Goal: Find specific page/section: Find specific page/section

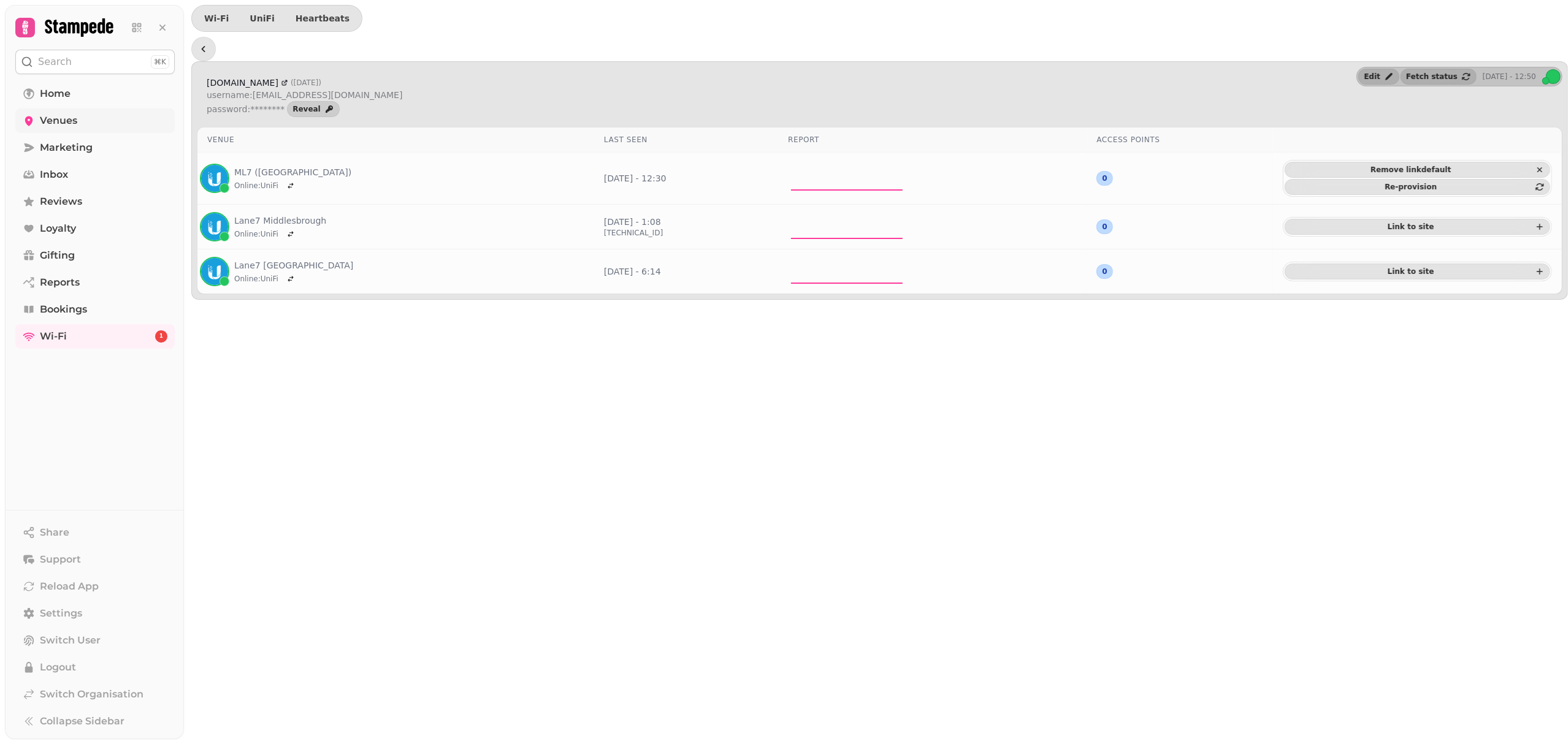
click at [67, 118] on span "Venues" at bounding box center [58, 120] width 37 height 15
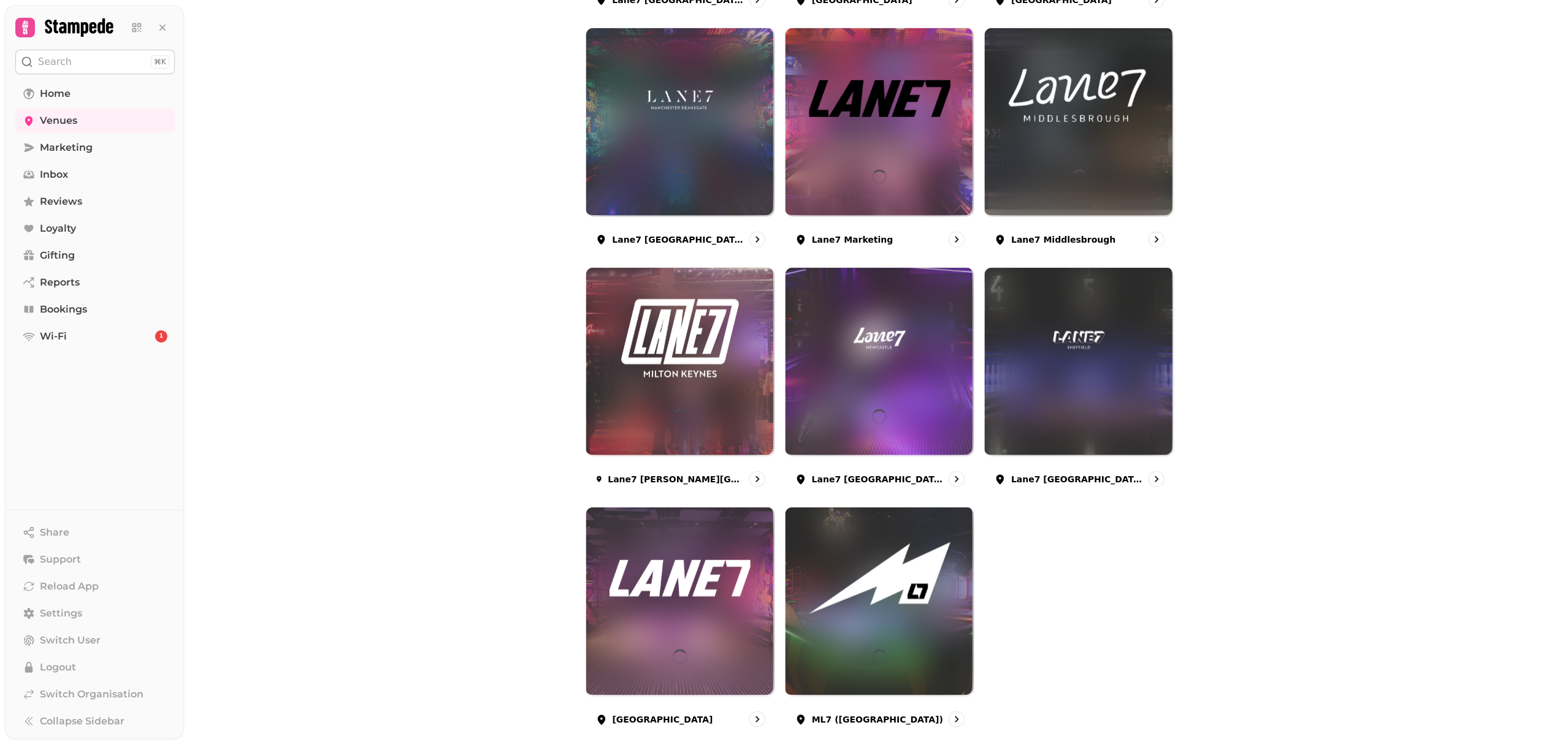
scroll to position [1379, 0]
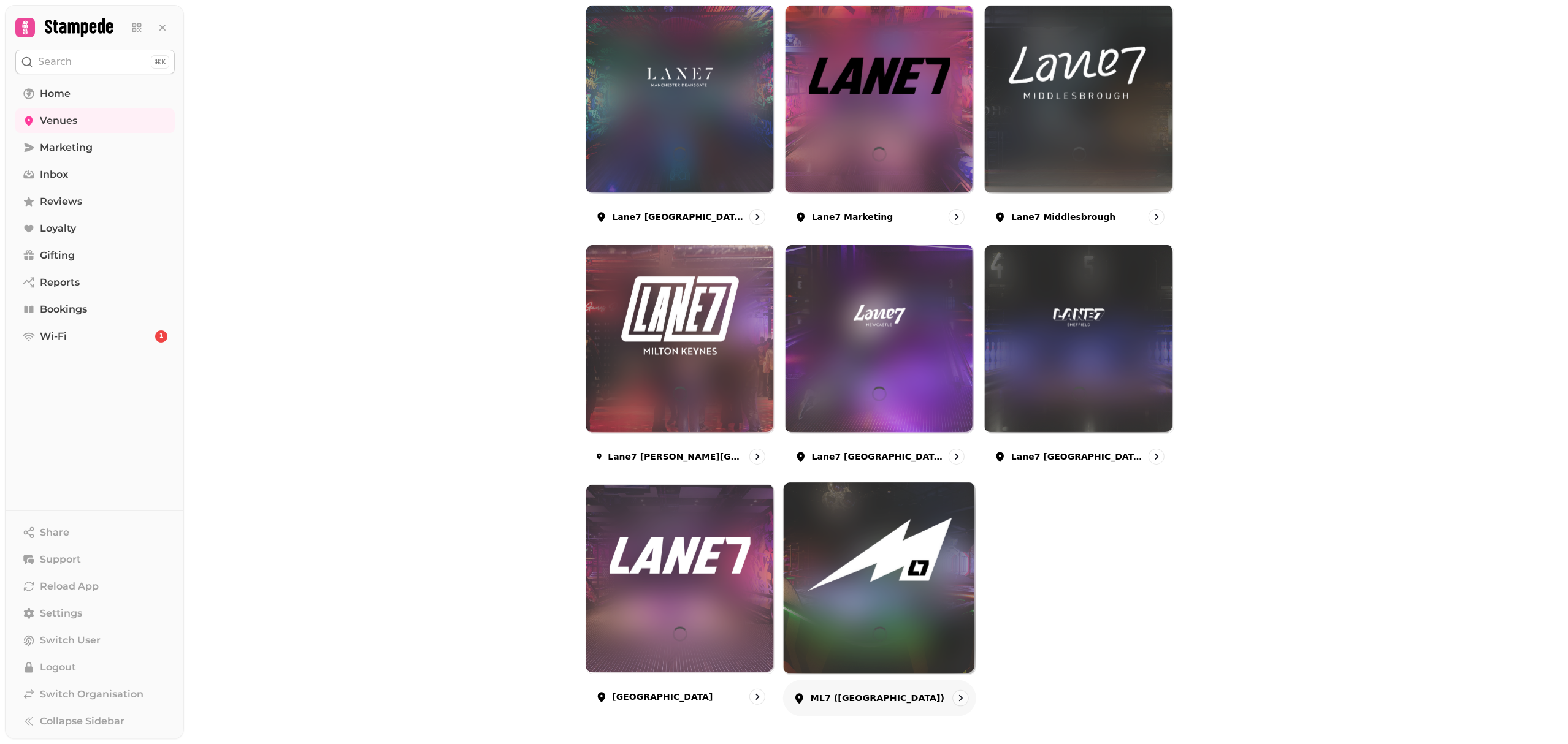
click at [904, 606] on div at bounding box center [880, 579] width 192 height 192
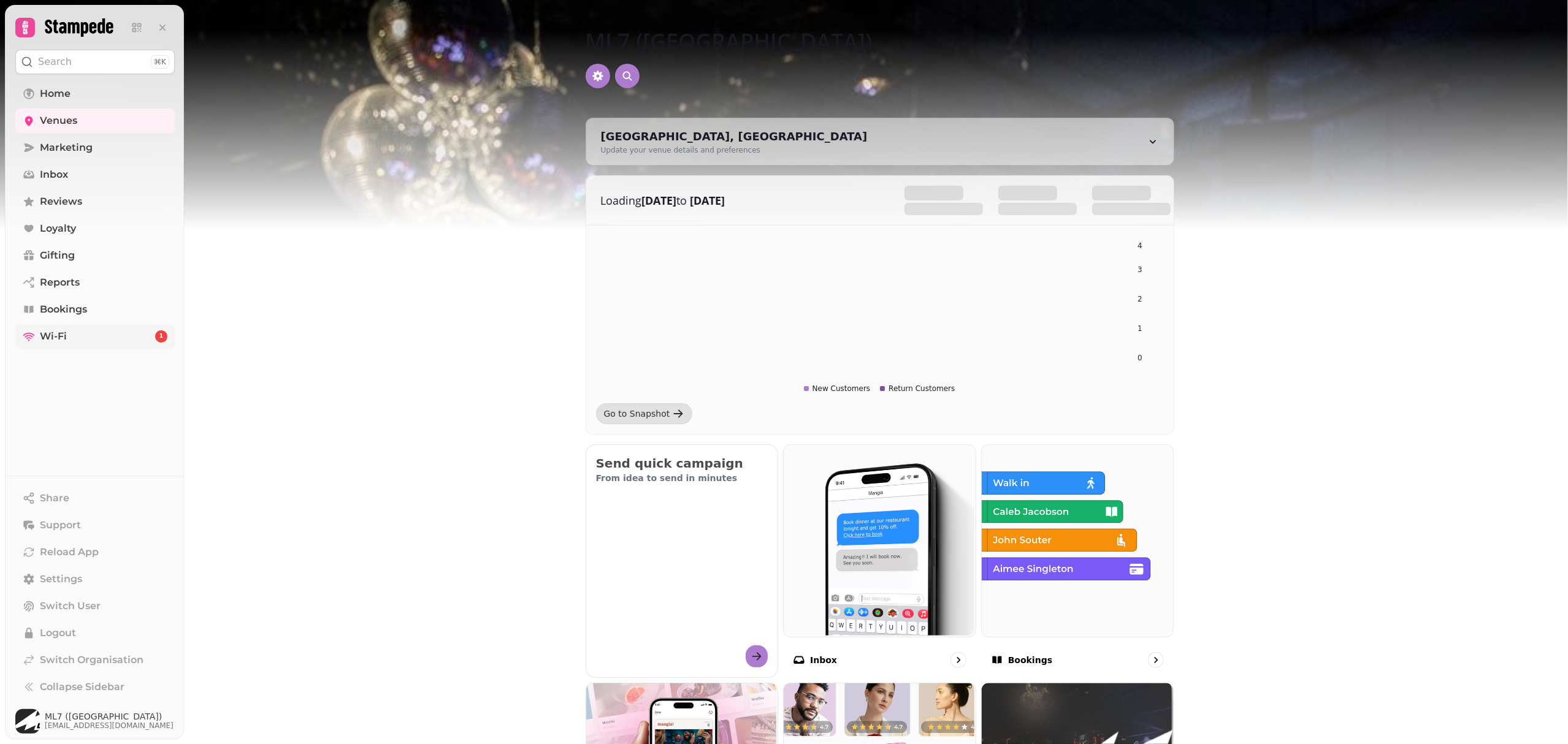
click at [86, 347] on link "Wi-Fi 1" at bounding box center [95, 336] width 159 height 24
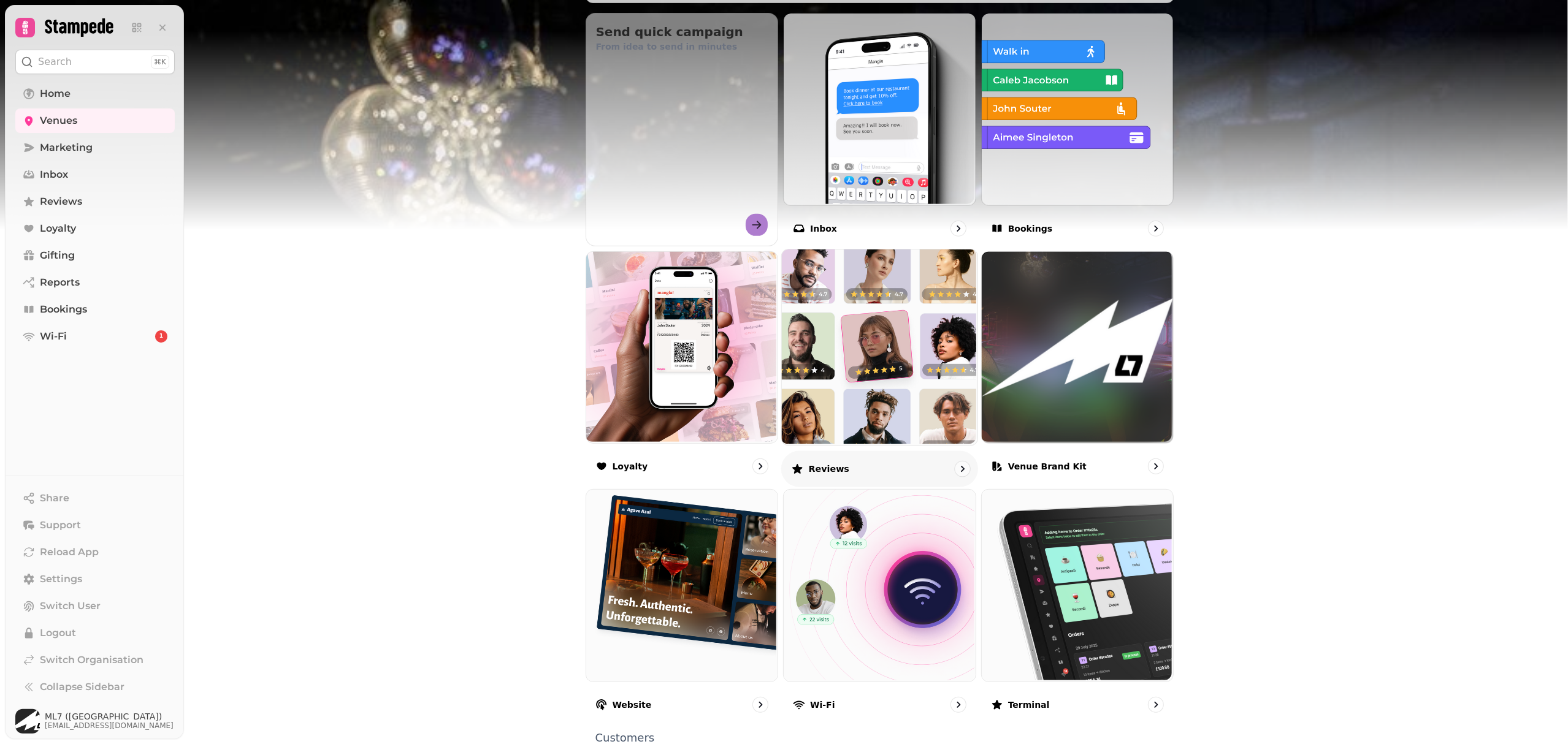
scroll to position [503, 0]
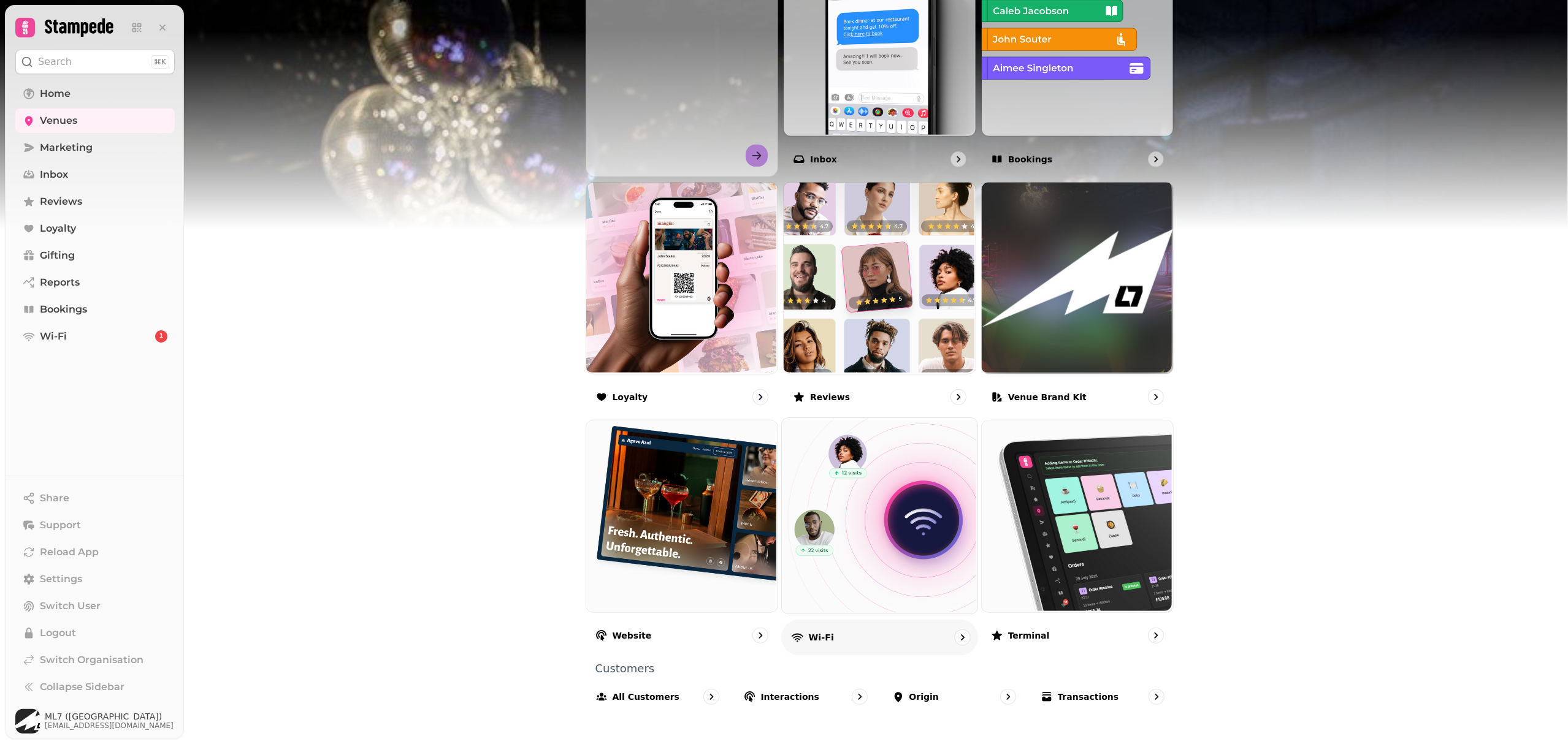
click at [893, 606] on img at bounding box center [878, 515] width 195 height 195
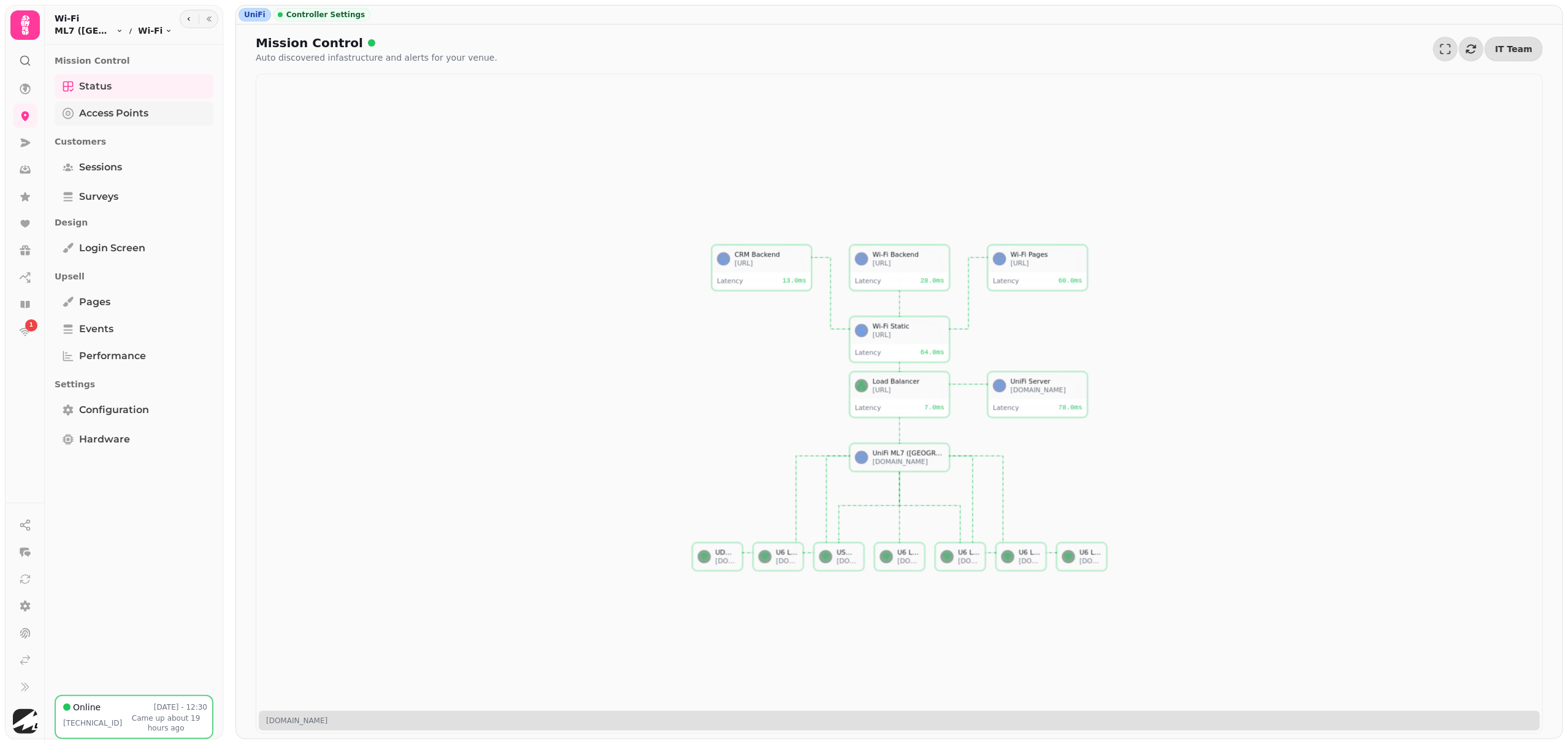
click at [139, 111] on span "Access Points" at bounding box center [114, 113] width 69 height 15
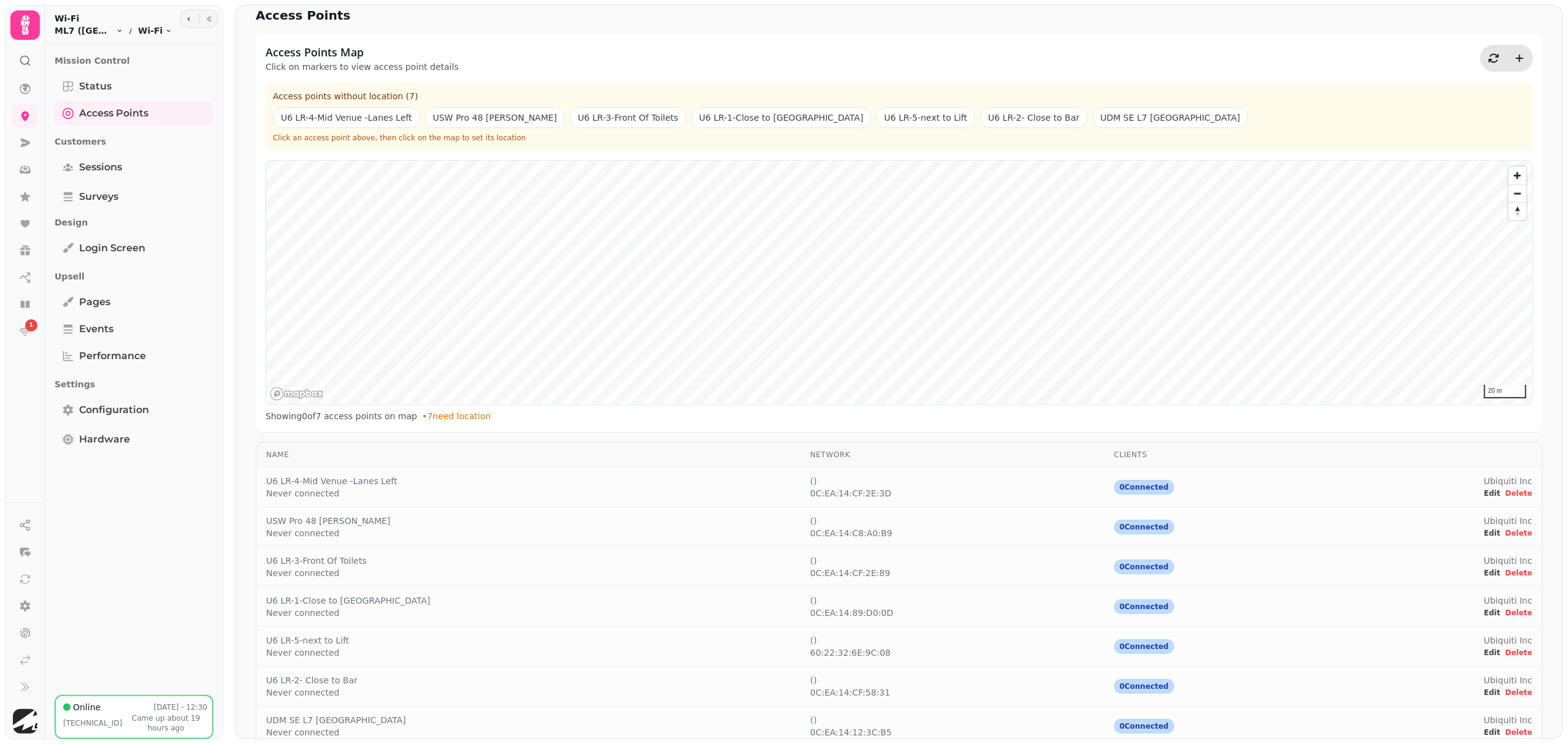
scroll to position [43, 0]
